Goal: Find specific page/section: Locate a particular part of the current website

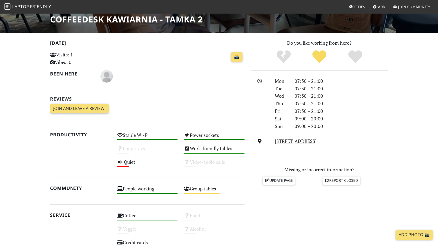
scroll to position [89, 0]
click at [358, 10] on link "Cities" at bounding box center [357, 6] width 20 height 9
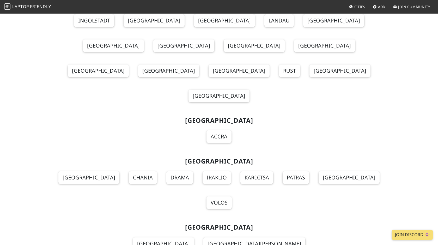
scroll to position [4071, 0]
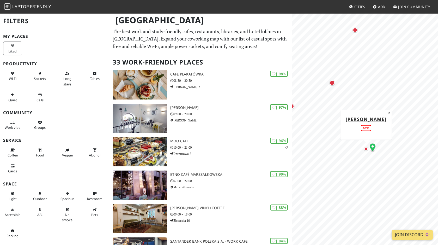
click at [366, 149] on div "Map marker" at bounding box center [366, 149] width 4 height 4
click at [332, 105] on div "Map marker" at bounding box center [331, 104] width 5 height 5
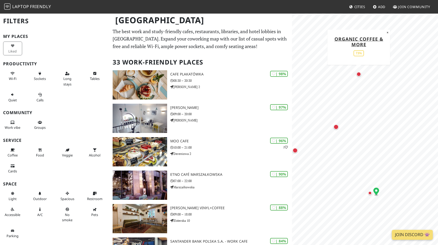
click at [359, 74] on div "Map marker" at bounding box center [358, 74] width 5 height 5
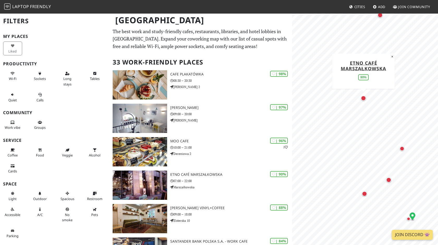
click at [363, 98] on div "Map marker" at bounding box center [363, 97] width 5 height 5
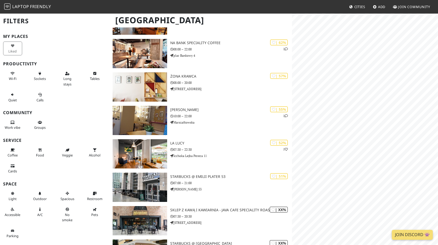
scroll to position [960, 0]
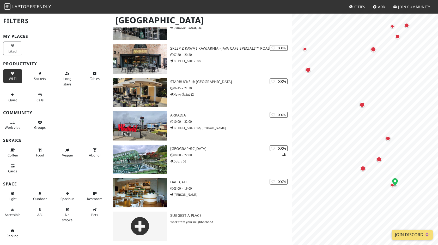
click at [17, 75] on button "Wi-Fi" at bounding box center [12, 76] width 19 height 14
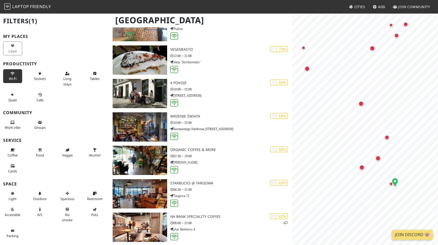
scroll to position [498, 0]
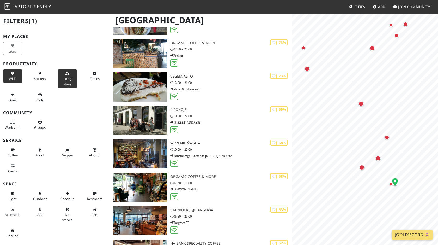
click at [68, 81] on button "Long stays" at bounding box center [67, 78] width 19 height 19
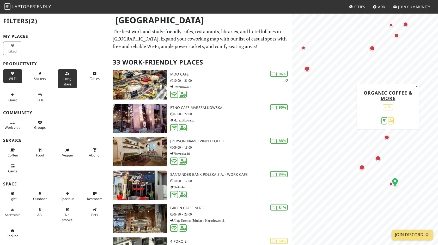
scroll to position [0, 0]
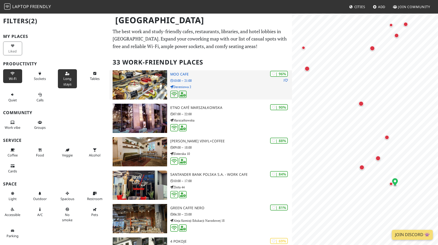
click at [212, 79] on p "10:00 – 21:00" at bounding box center [231, 80] width 122 height 5
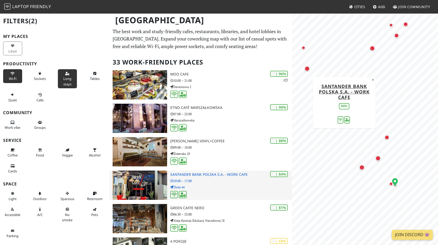
click at [238, 185] on p "Złota 44" at bounding box center [231, 186] width 122 height 5
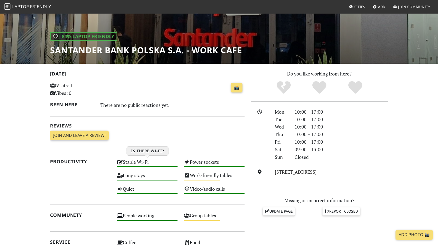
scroll to position [51, 0]
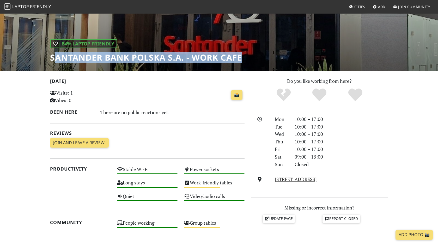
drag, startPoint x: 53, startPoint y: 60, endPoint x: 222, endPoint y: 63, distance: 169.0
click at [222, 63] on div "| 84% Laptop Friendly Santander Bank Polska S.A. - Work Cafe" at bounding box center [219, 16] width 438 height 108
copy h1 "antander Bank Polska S.A. - Work Cafe"
